Goal: Find specific page/section: Find specific page/section

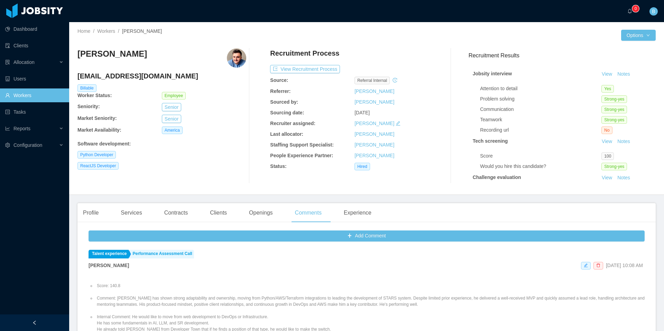
click at [41, 93] on link "Workers" at bounding box center [34, 95] width 58 height 14
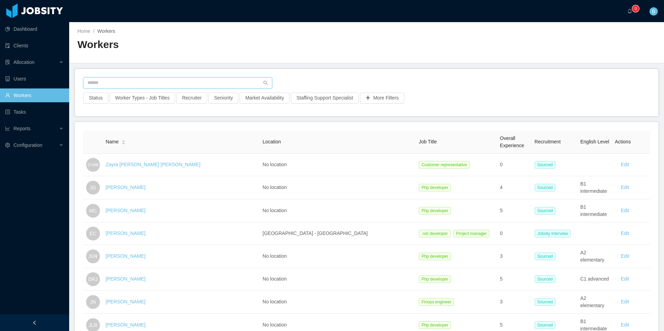
click at [159, 77] on input "text" at bounding box center [177, 82] width 189 height 11
click at [158, 80] on input "text" at bounding box center [177, 82] width 189 height 11
click at [162, 81] on input "text" at bounding box center [177, 82] width 189 height 11
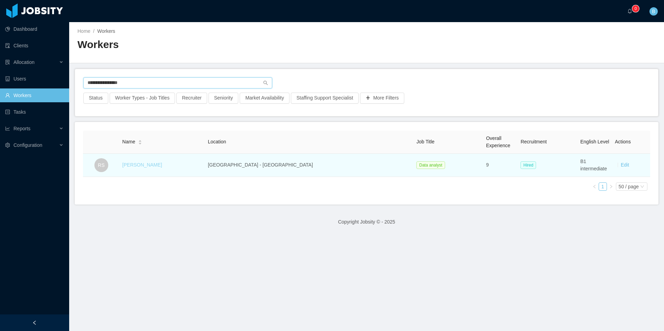
type input "**********"
click at [161, 165] on link "[PERSON_NAME]" at bounding box center [142, 165] width 40 height 6
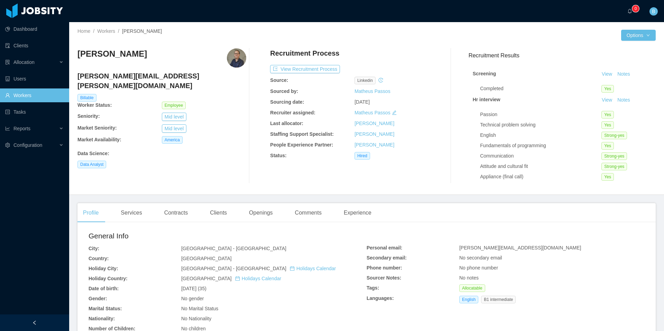
click at [35, 97] on link "Workers" at bounding box center [34, 95] width 58 height 14
click at [307, 209] on div "Comments" at bounding box center [308, 212] width 38 height 19
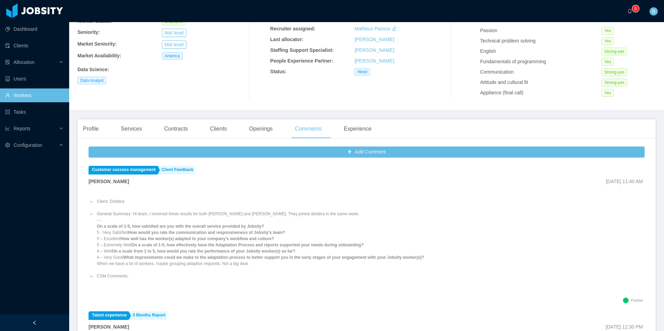
scroll to position [79, 0]
